Goal: Go to known website: Access a specific website the user already knows

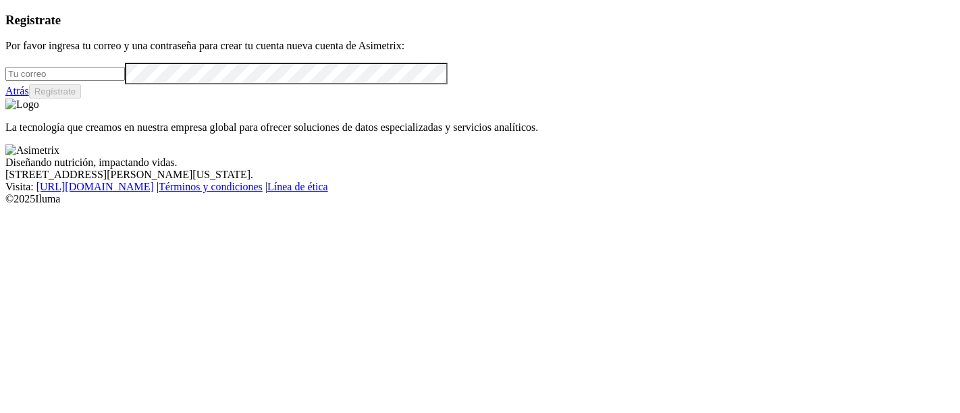
type input "[PERSON_NAME][EMAIL_ADDRESS][PERSON_NAME][DOMAIN_NAME]"
click at [29, 97] on link "Atrás" at bounding box center [17, 90] width 24 height 11
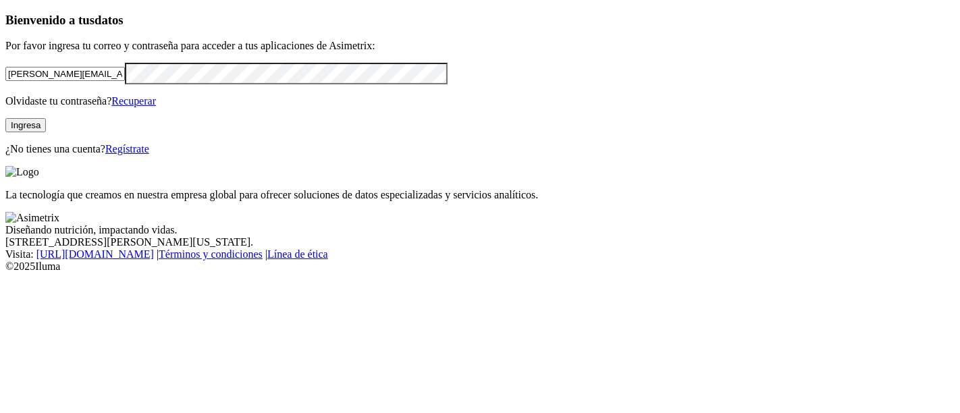
click at [46, 132] on button "Ingresa" at bounding box center [25, 125] width 41 height 14
